Goal: Information Seeking & Learning: Learn about a topic

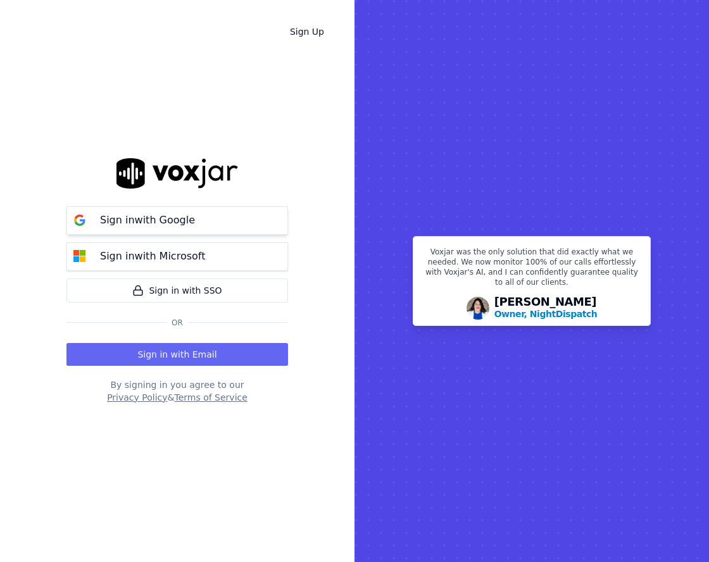
click at [235, 223] on button "Sign in with Google" at bounding box center [176, 220] width 221 height 28
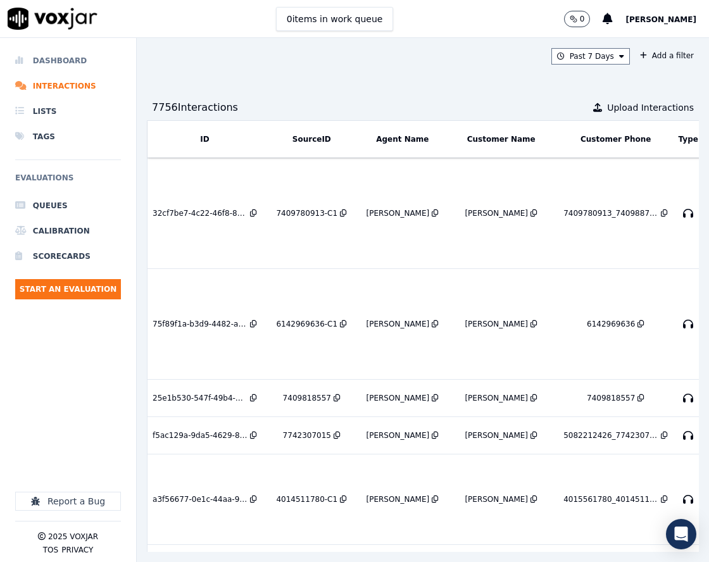
click at [54, 68] on li "Dashboard" at bounding box center [68, 60] width 106 height 25
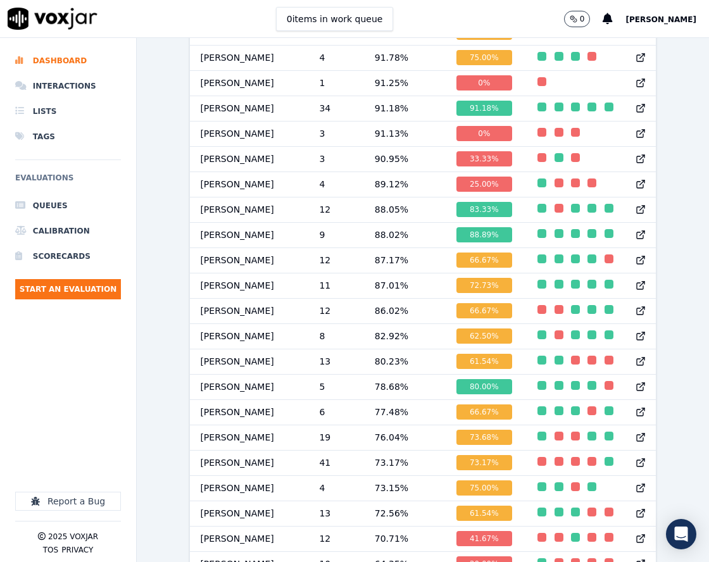
scroll to position [1247, 0]
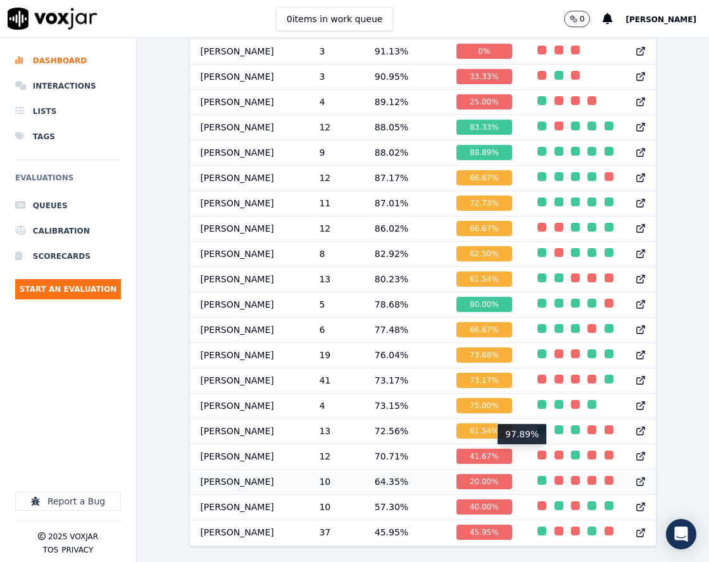
click at [537, 476] on div "button" at bounding box center [541, 480] width 9 height 9
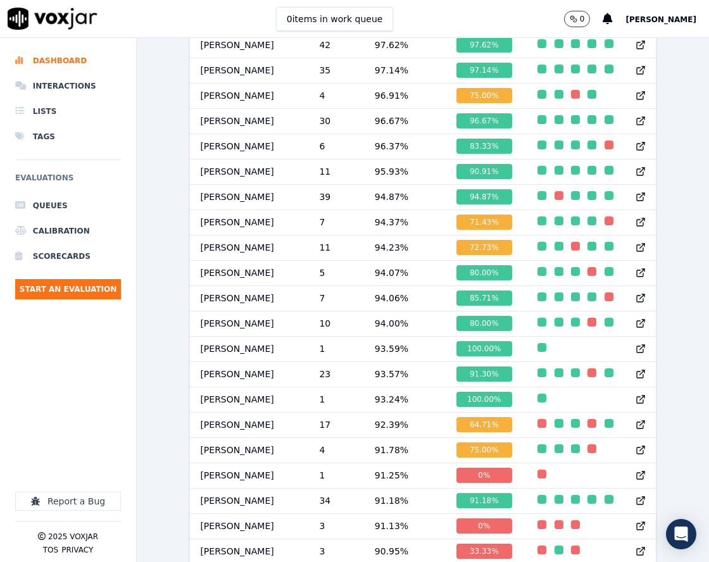
scroll to position [677, 0]
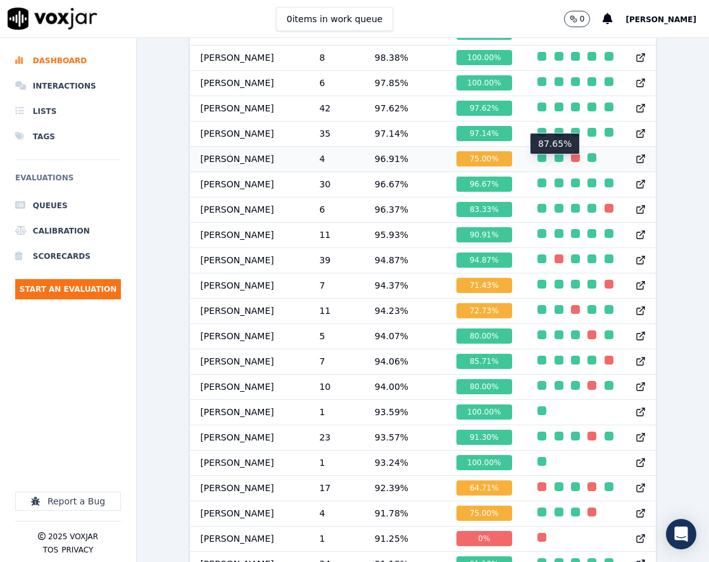
click at [571, 162] on div "button" at bounding box center [575, 157] width 9 height 9
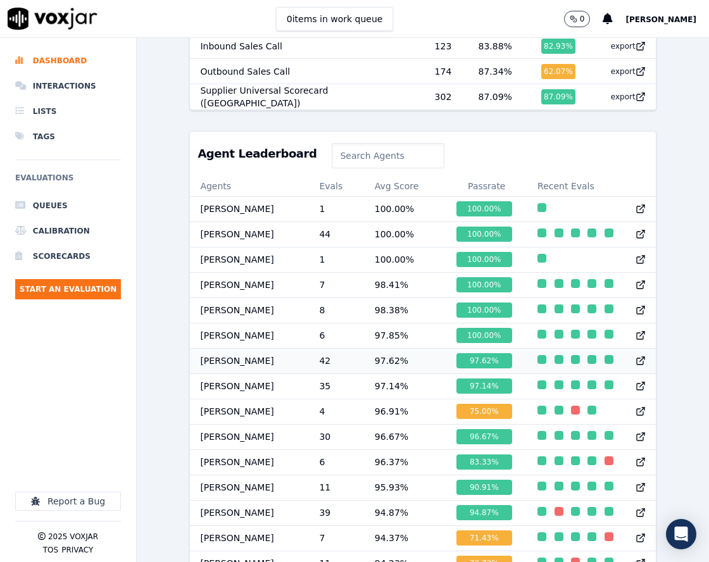
scroll to position [424, 0]
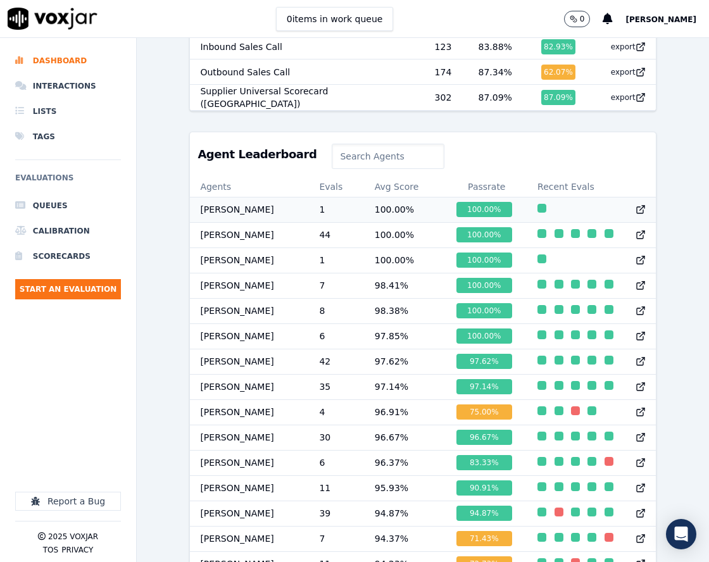
click at [395, 215] on td "100.00 %" at bounding box center [406, 209] width 82 height 25
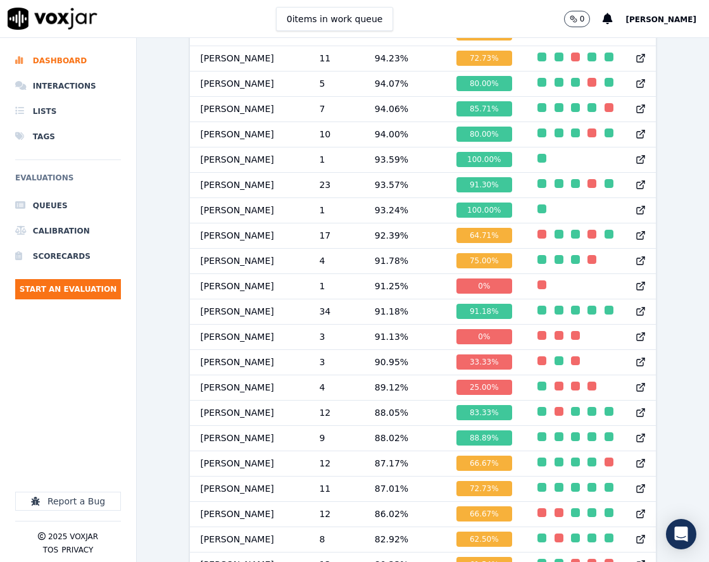
scroll to position [930, 0]
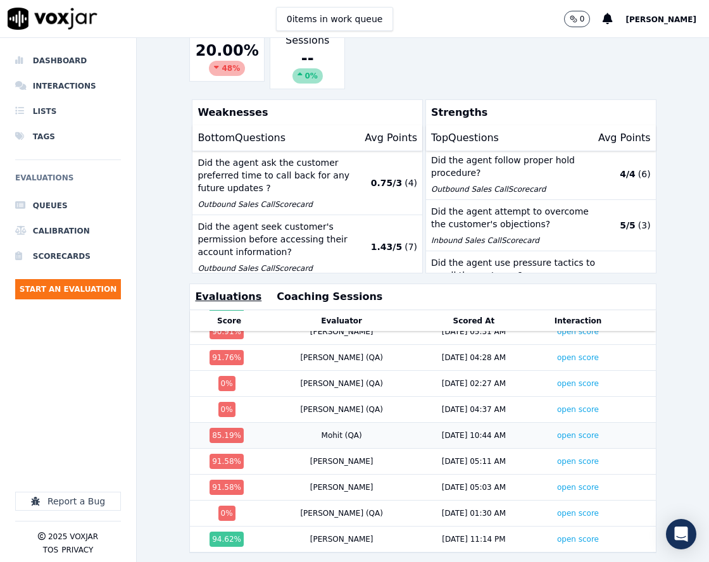
scroll to position [48, 0]
click at [557, 509] on link "open score" at bounding box center [578, 513] width 42 height 9
click at [557, 483] on link "open score" at bounding box center [578, 487] width 42 height 9
click at [557, 457] on link "open score" at bounding box center [578, 461] width 42 height 9
click at [557, 431] on link "open score" at bounding box center [578, 435] width 42 height 9
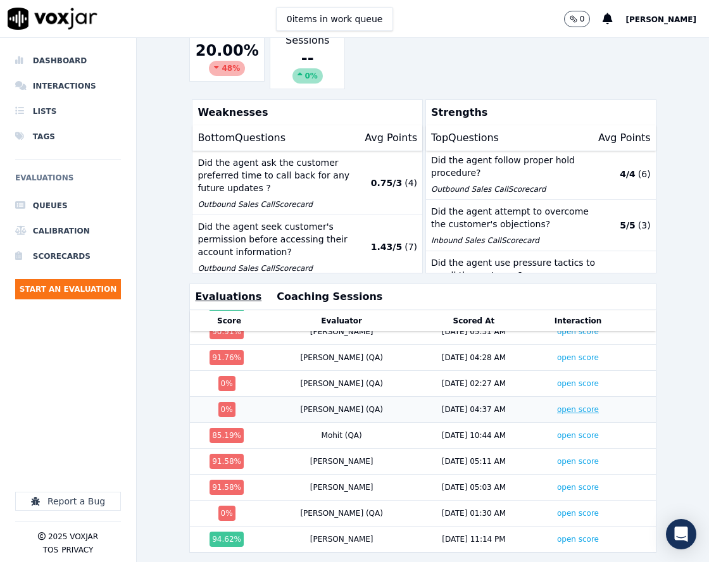
click at [557, 405] on link "open score" at bounding box center [578, 409] width 42 height 9
click at [557, 379] on link "open score" at bounding box center [578, 383] width 42 height 9
click at [557, 353] on link "open score" at bounding box center [578, 357] width 42 height 9
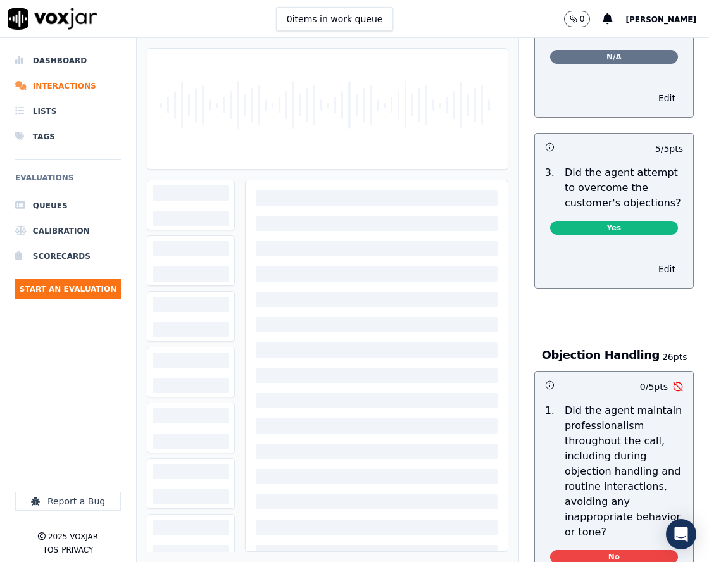
scroll to position [1709, 0]
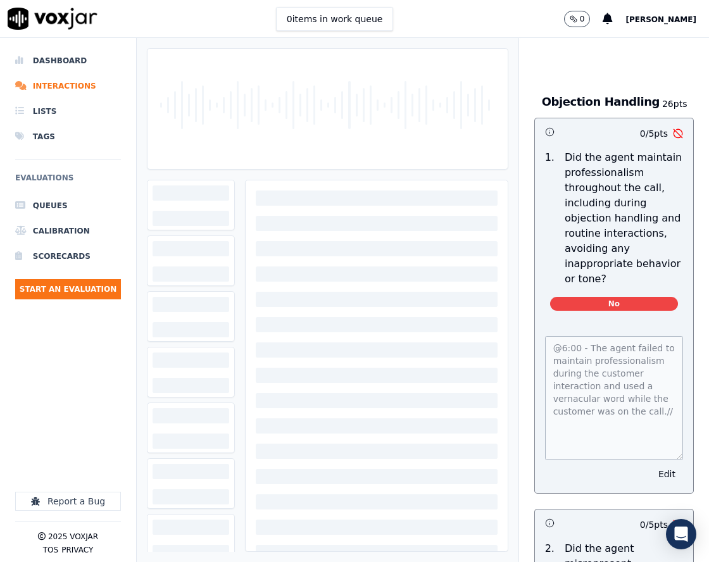
click at [658, 483] on div "@6:00 - The agent failed to maintain professionalism during the customer intera…" at bounding box center [614, 407] width 158 height 172
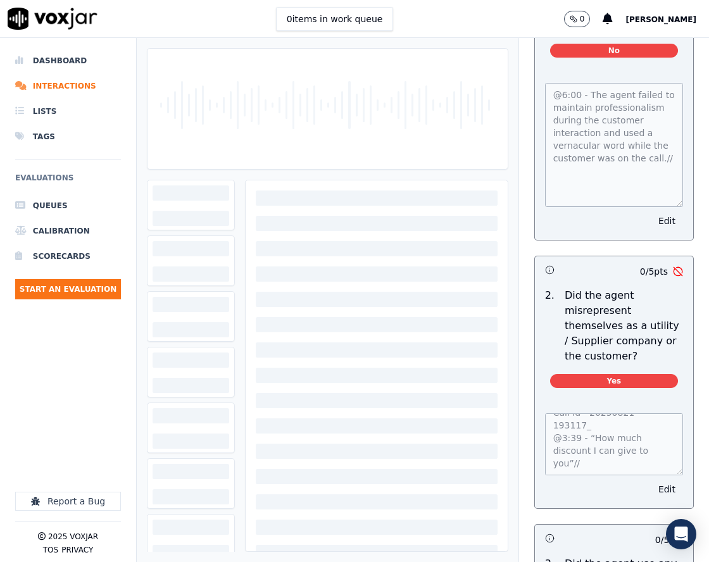
scroll to position [0, 0]
click at [652, 544] on div "Scores Transcript Metadata Comments Human Score 0 % 1 evaluation AI Score -- 0 …" at bounding box center [423, 300] width 572 height 524
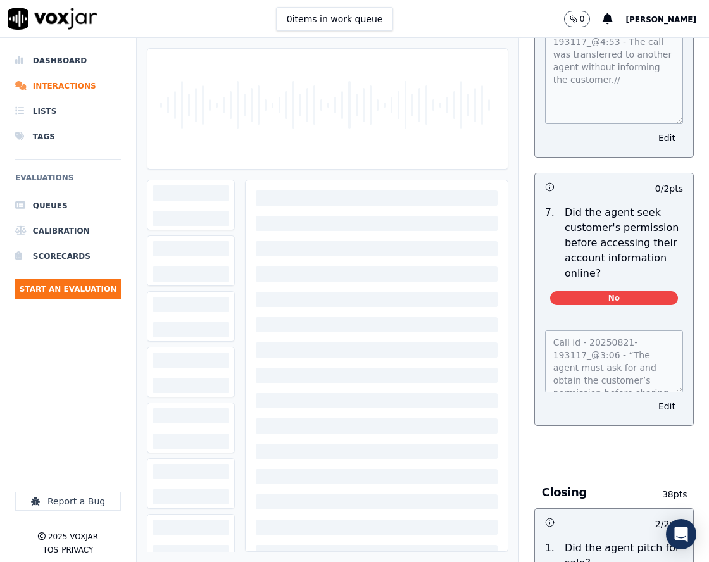
scroll to position [3291, 0]
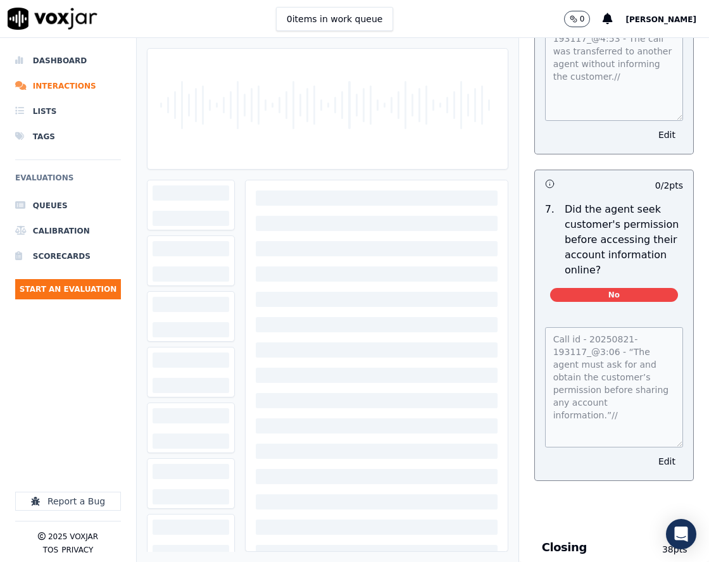
click at [656, 480] on div "Call id - 20250821-193117_@3:06 - “The agent must ask for and obtain the custom…" at bounding box center [614, 396] width 158 height 168
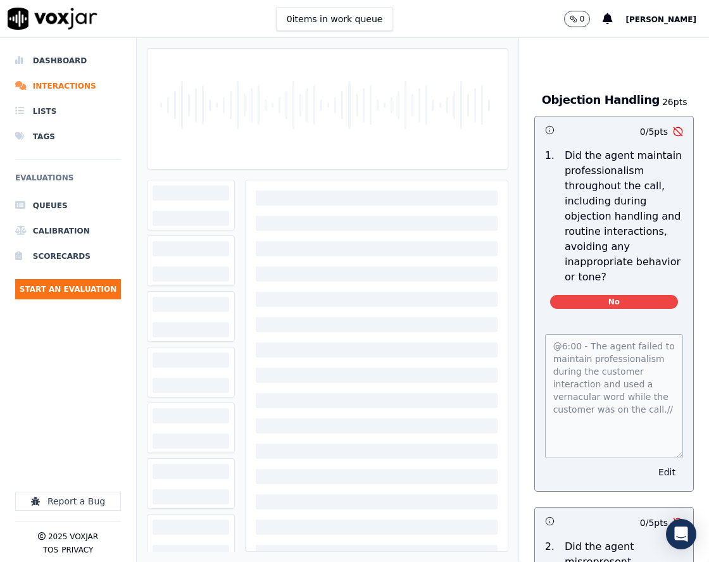
scroll to position [1457, 0]
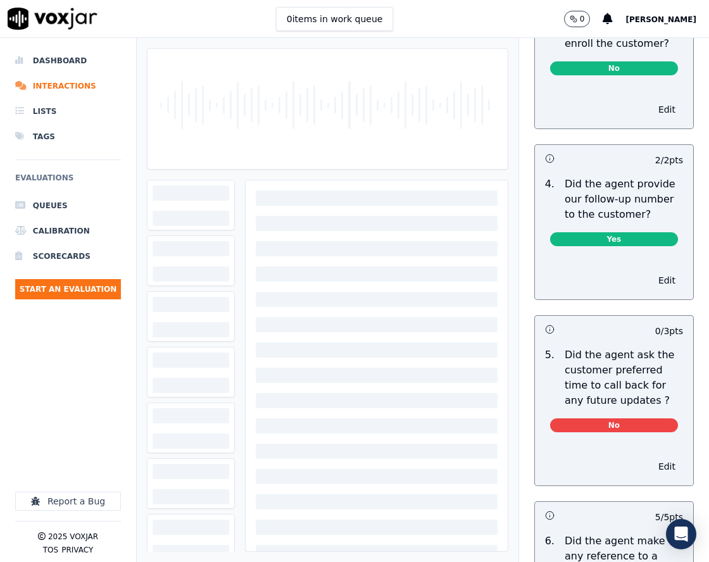
scroll to position [3544, 0]
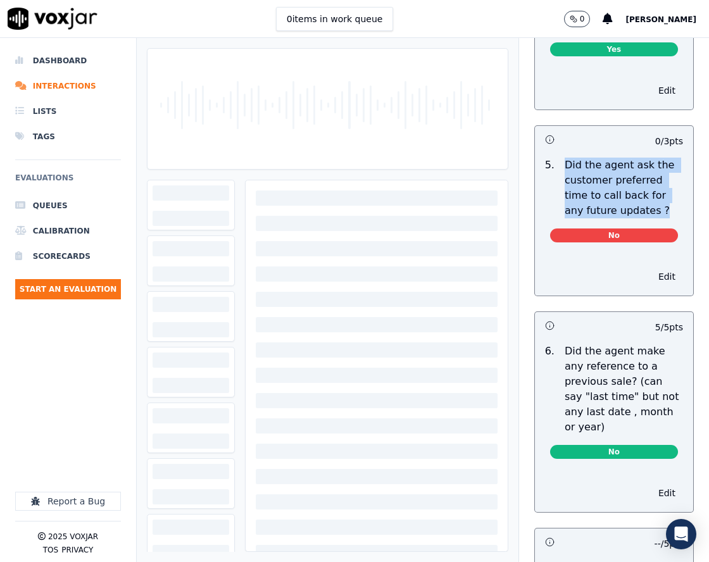
drag, startPoint x: 642, startPoint y: 247, endPoint x: 549, endPoint y: 201, distance: 104.4
click at [559, 201] on div "Did the agent ask the customer preferred time to call back for any future updat…" at bounding box center [623, 188] width 128 height 61
copy p "Did the agent ask the customer preferred time to call back for any future updat…"
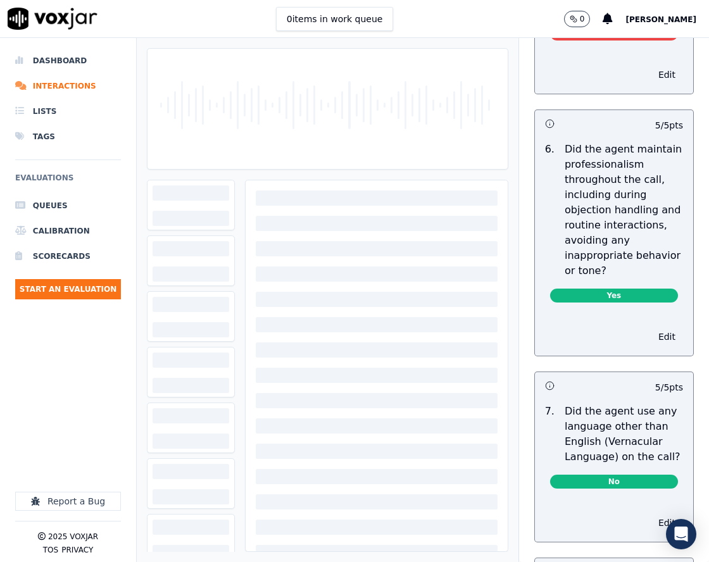
scroll to position [1607, 0]
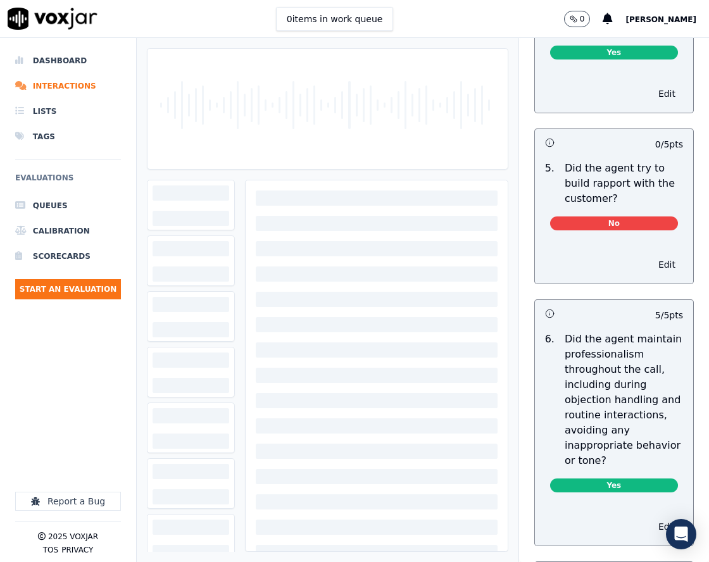
click at [599, 206] on p "Did the agent try to build rapport with the customer?" at bounding box center [623, 184] width 118 height 46
copy p "rapport"
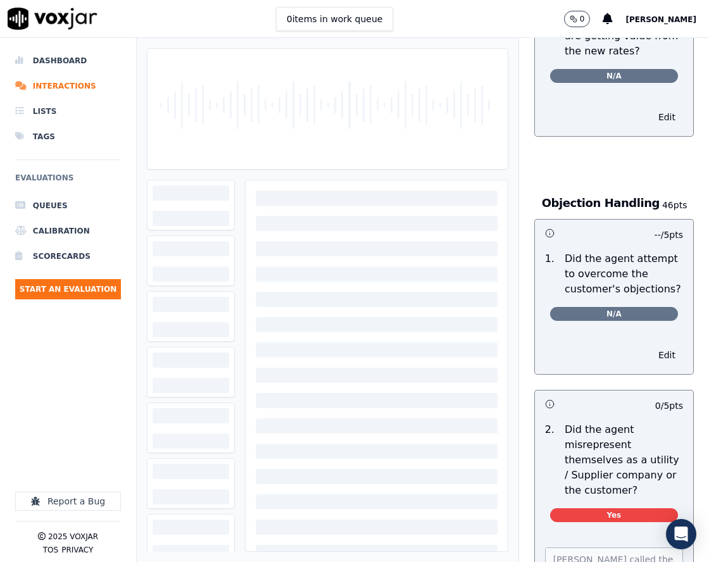
scroll to position [949, 0]
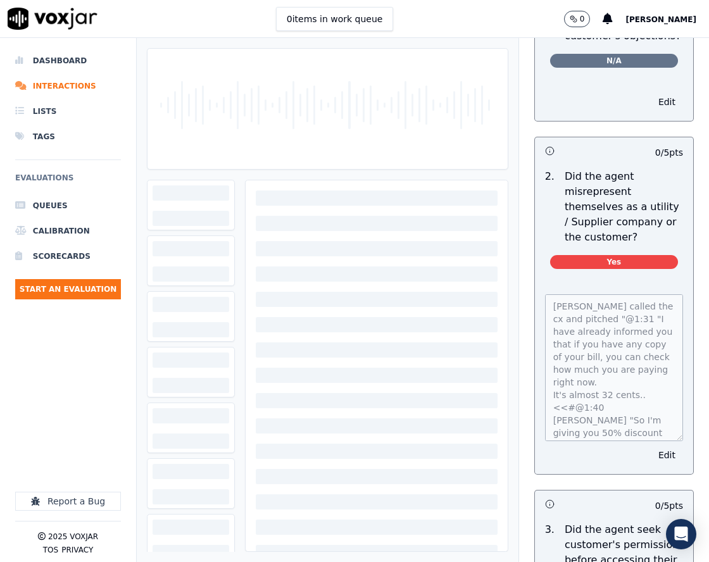
click at [659, 464] on div "Jim called the cx and pitched "@1:31 "I have already informed you that if you h…" at bounding box center [614, 376] width 158 height 195
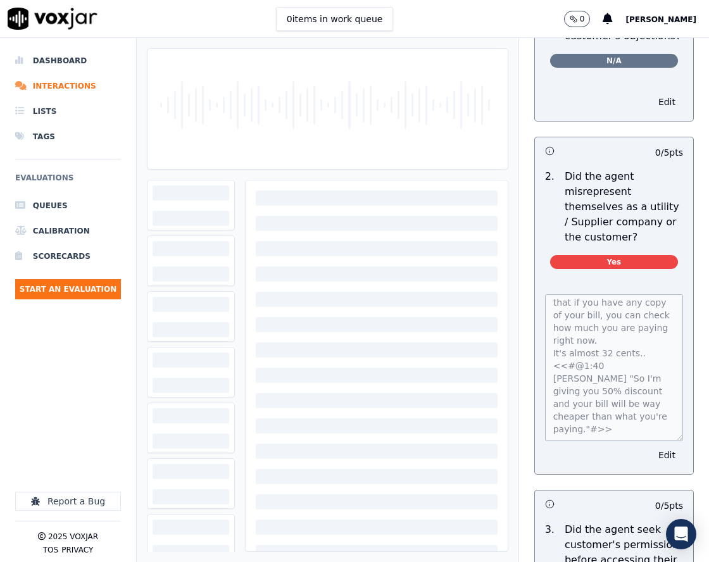
scroll to position [0, 0]
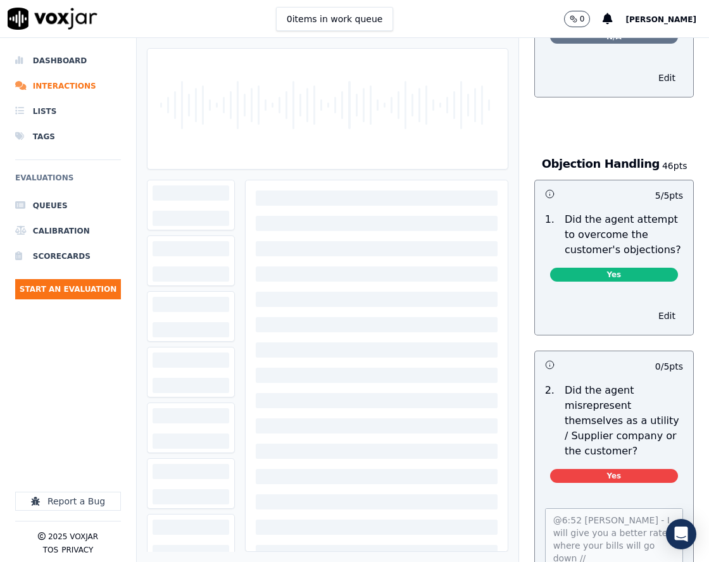
scroll to position [886, 0]
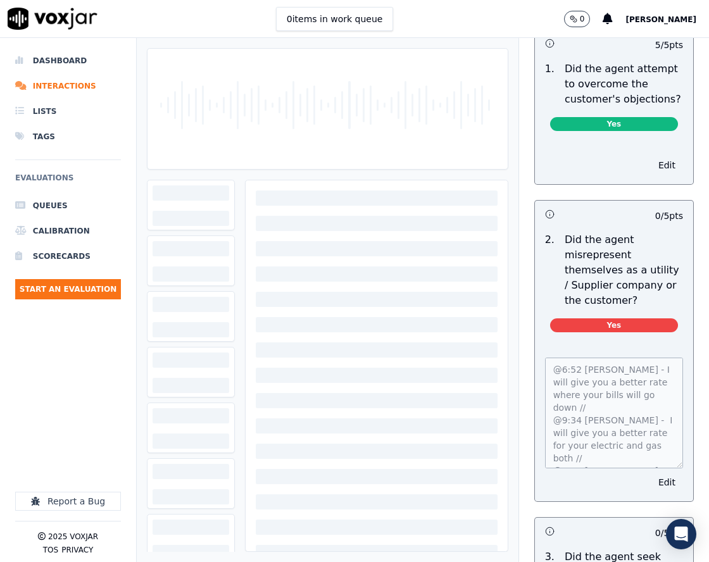
click at [655, 490] on div "@6:52 Jim - I will give you a better rate where your bills will go down // @9:3…" at bounding box center [614, 421] width 158 height 159
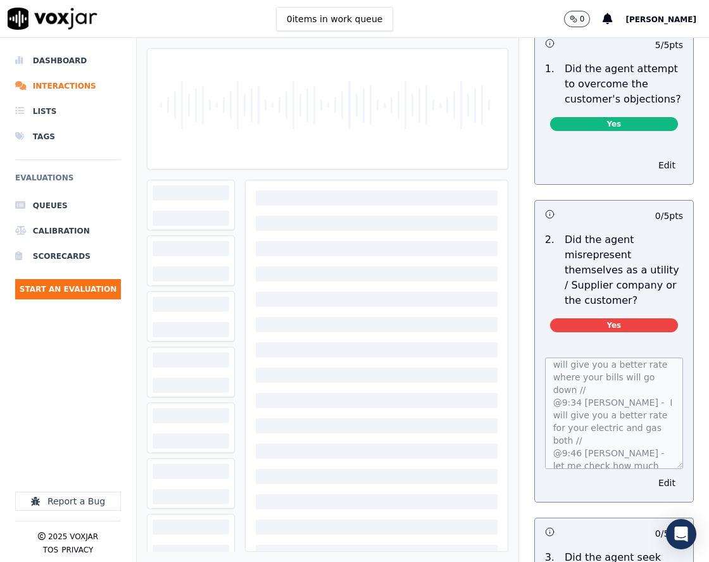
scroll to position [0, 0]
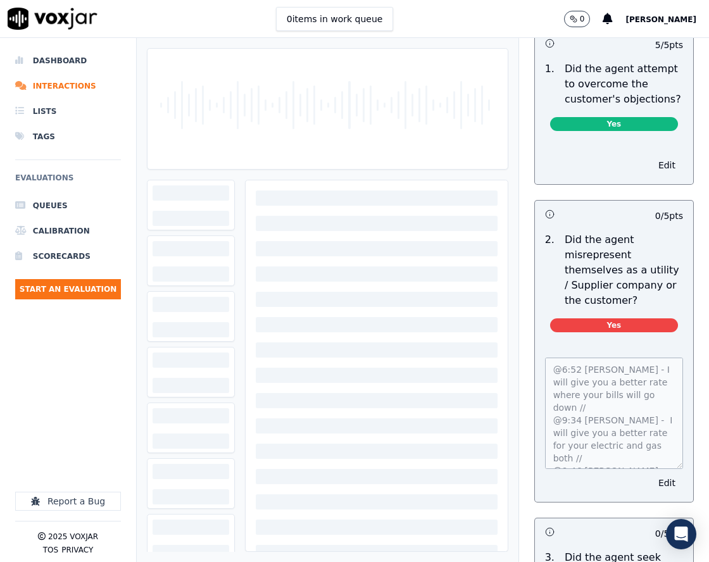
click at [535, 375] on div "@6:52 Jim - I will give you a better rate where your bills will go down // @9:3…" at bounding box center [614, 421] width 158 height 159
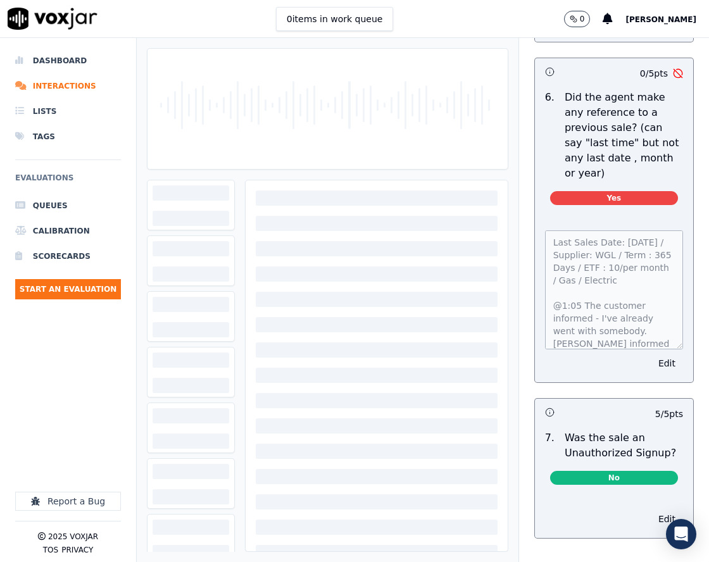
click at [535, 284] on div "Last Sales Date: 05-03-2025 / Supplier: WGL / Term : 365 Days / ETF : 10/per mo…" at bounding box center [614, 298] width 158 height 167
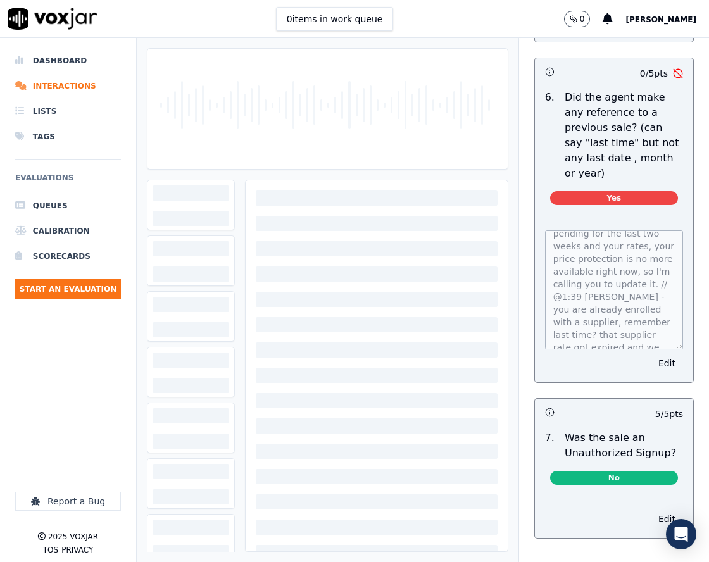
scroll to position [247, 0]
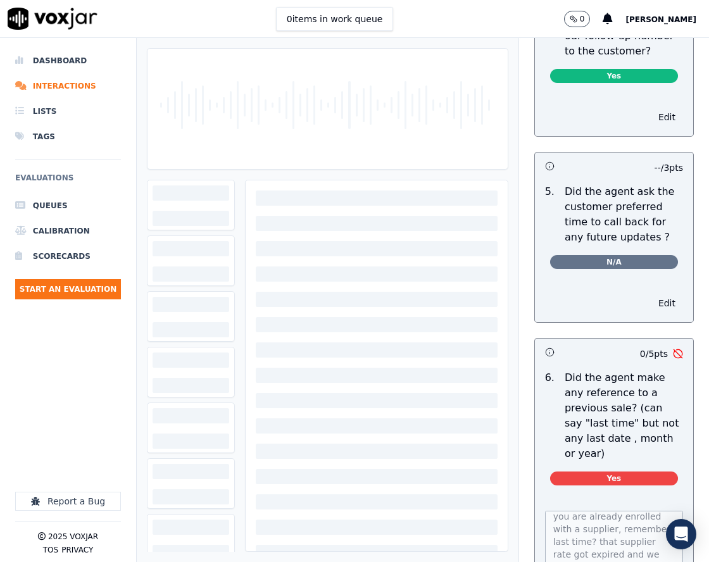
scroll to position [3509, 0]
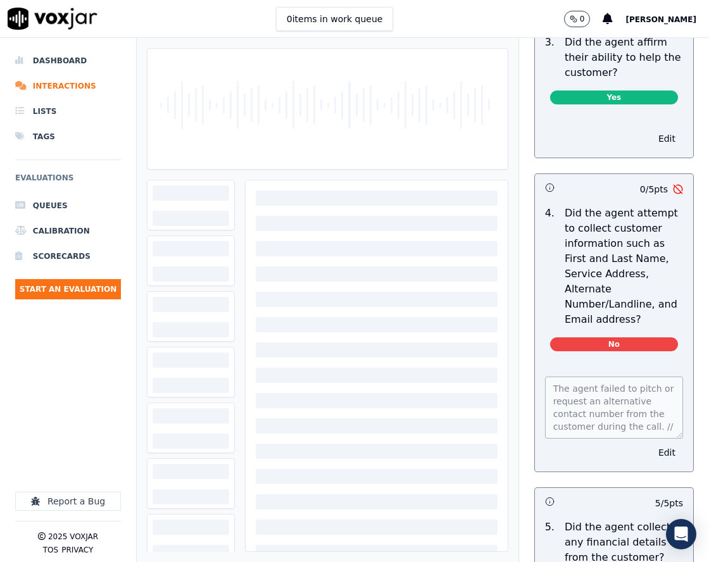
scroll to position [696, 0]
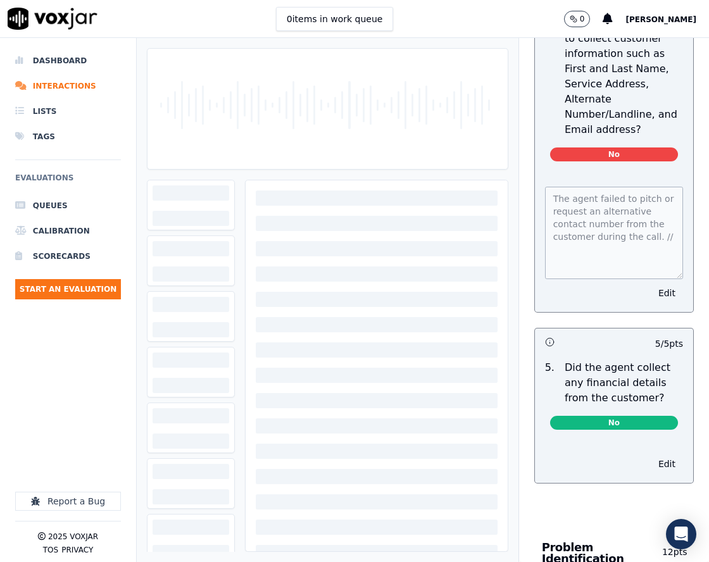
click at [658, 285] on div "The agent failed to pitch or request an alternative contact number from the cus…" at bounding box center [614, 242] width 158 height 140
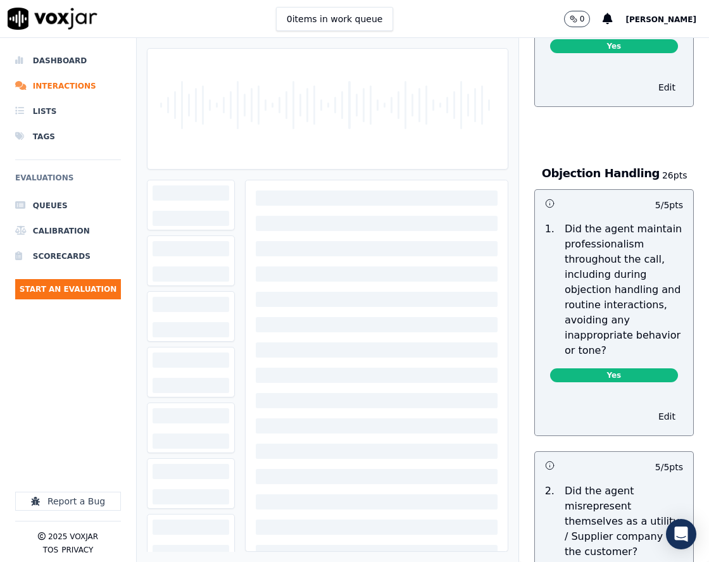
scroll to position [1899, 0]
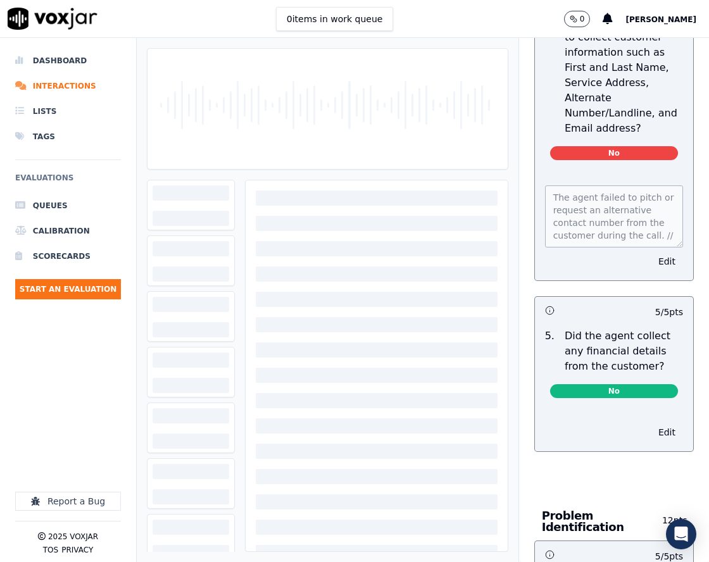
scroll to position [696, 0]
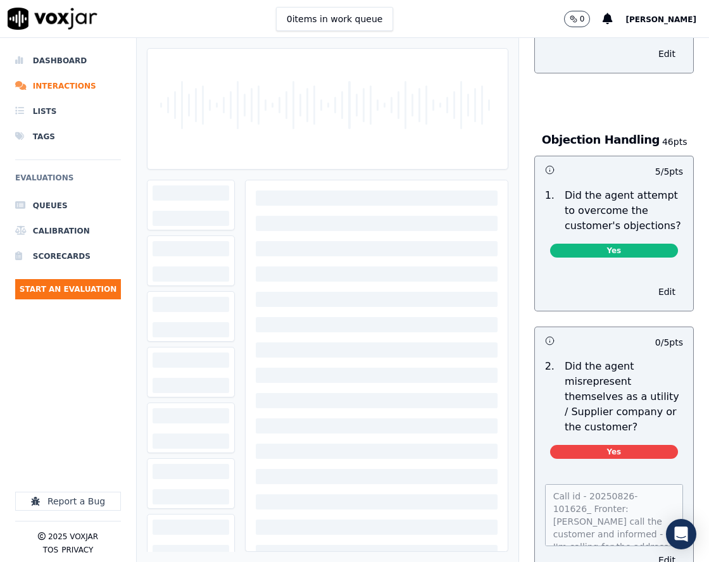
scroll to position [1013, 0]
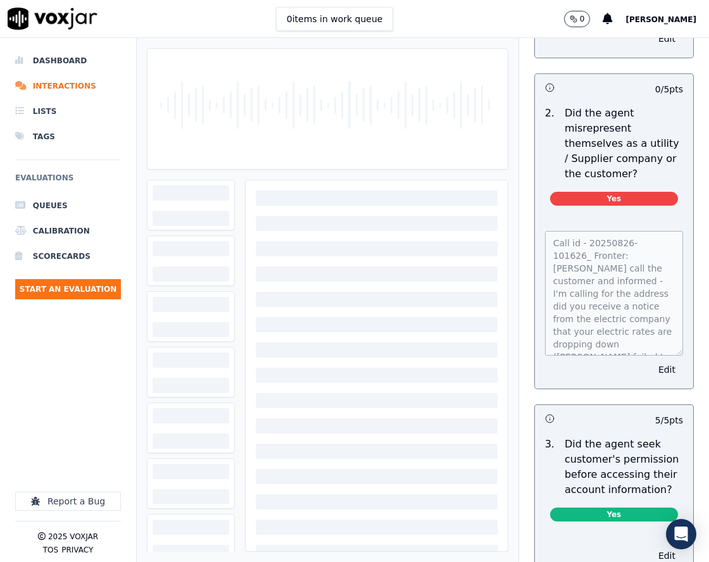
click at [654, 378] on div "Call id - 20250826-101626_ Fronter: Jim call the customer and informed - I'm ca…" at bounding box center [614, 302] width 158 height 173
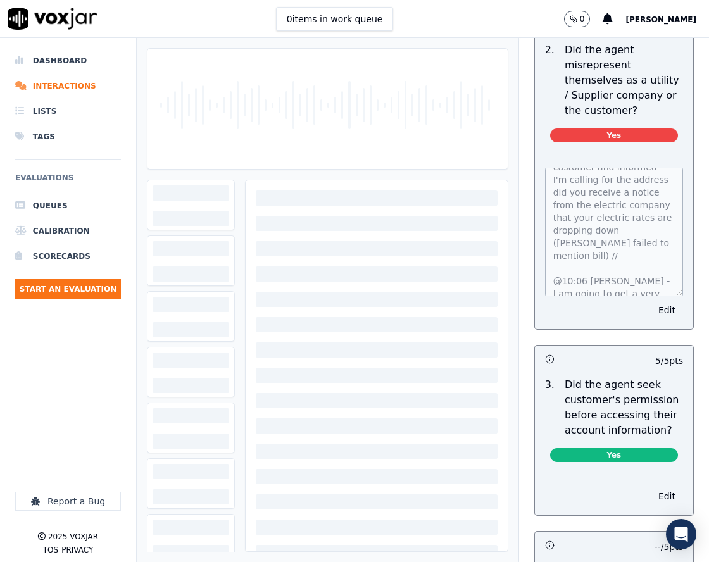
scroll to position [0, 0]
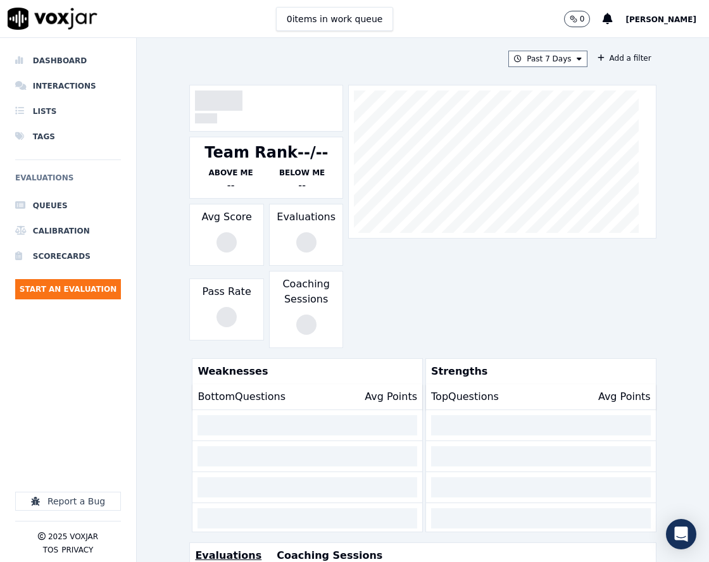
scroll to position [190, 0]
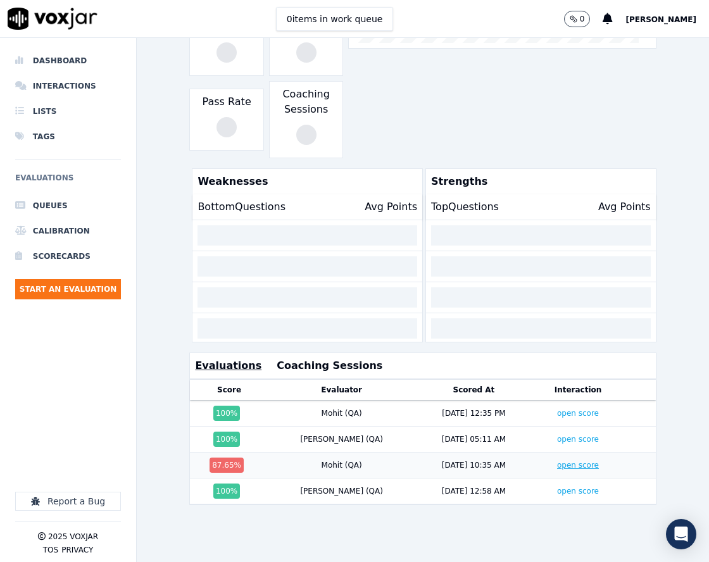
click at [557, 466] on link "open score" at bounding box center [578, 465] width 42 height 9
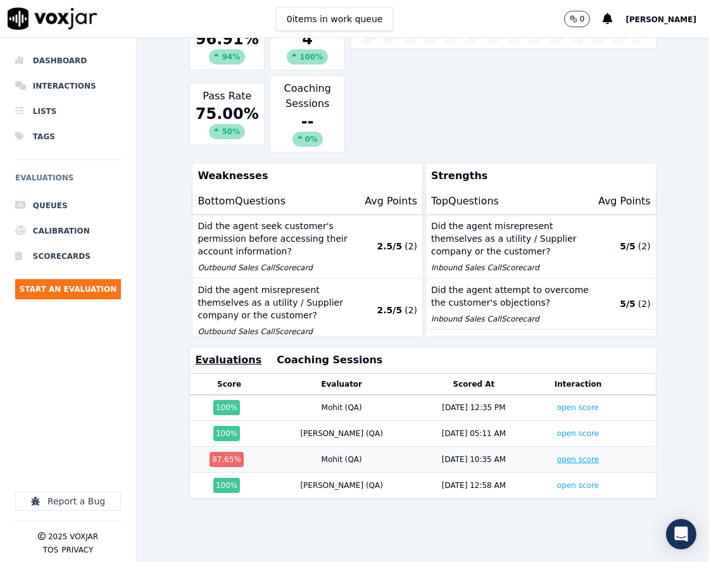
scroll to position [199, 0]
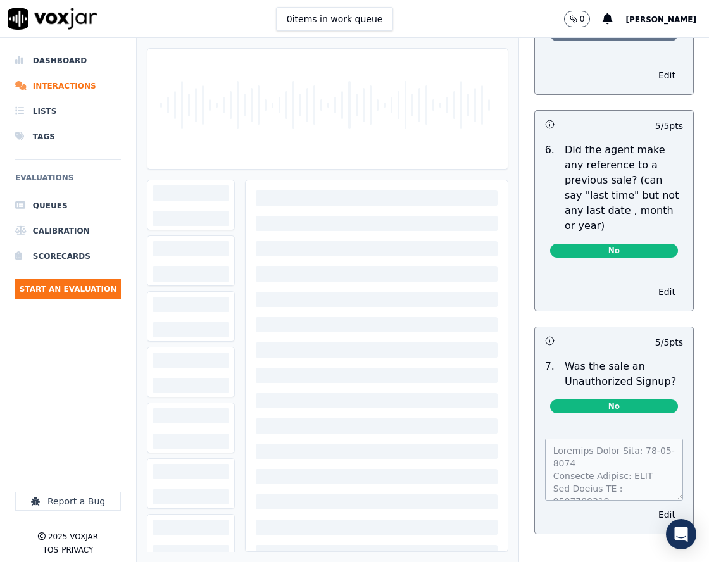
scroll to position [3996, 0]
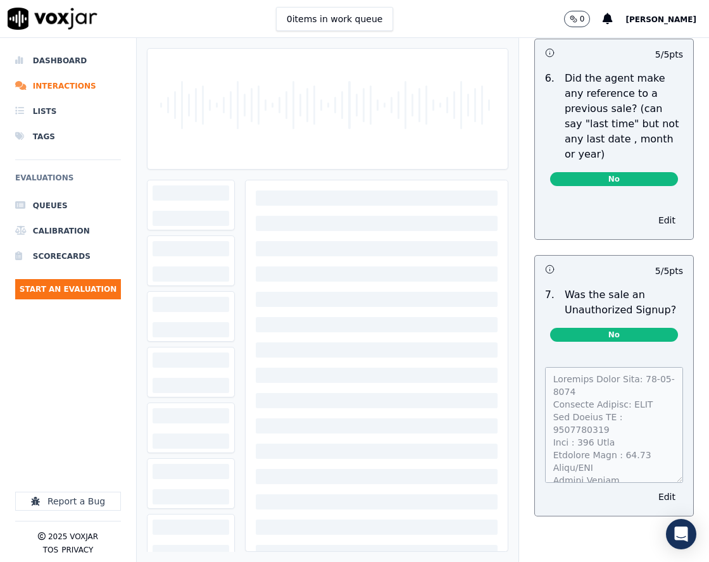
click at [657, 503] on div "Edit" at bounding box center [614, 434] width 158 height 164
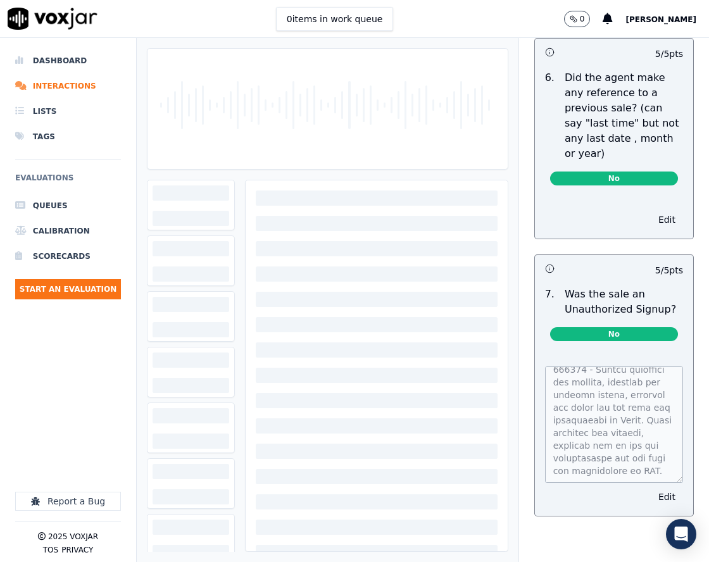
scroll to position [1401, 0]
click at [599, 516] on div "Edit" at bounding box center [614, 433] width 158 height 165
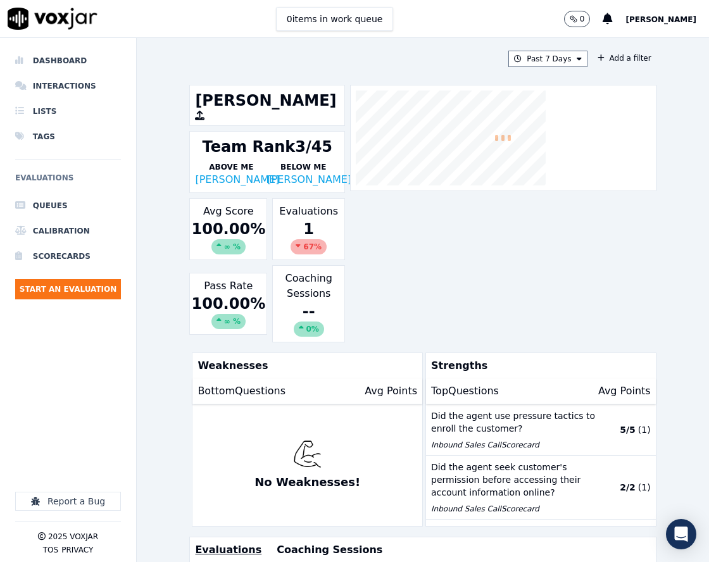
scroll to position [253, 0]
